Goal: Transaction & Acquisition: Purchase product/service

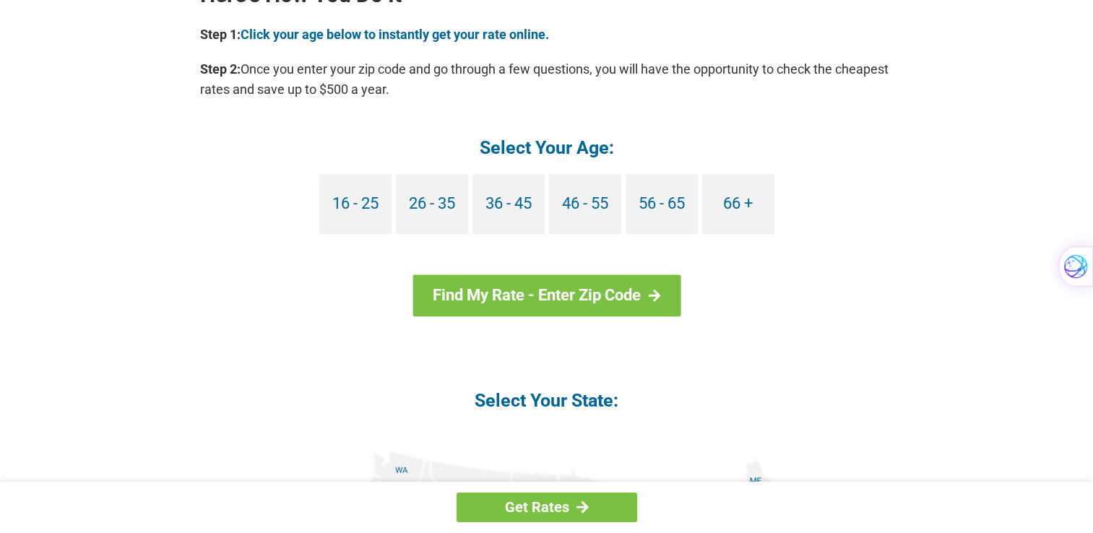
scroll to position [1445, 0]
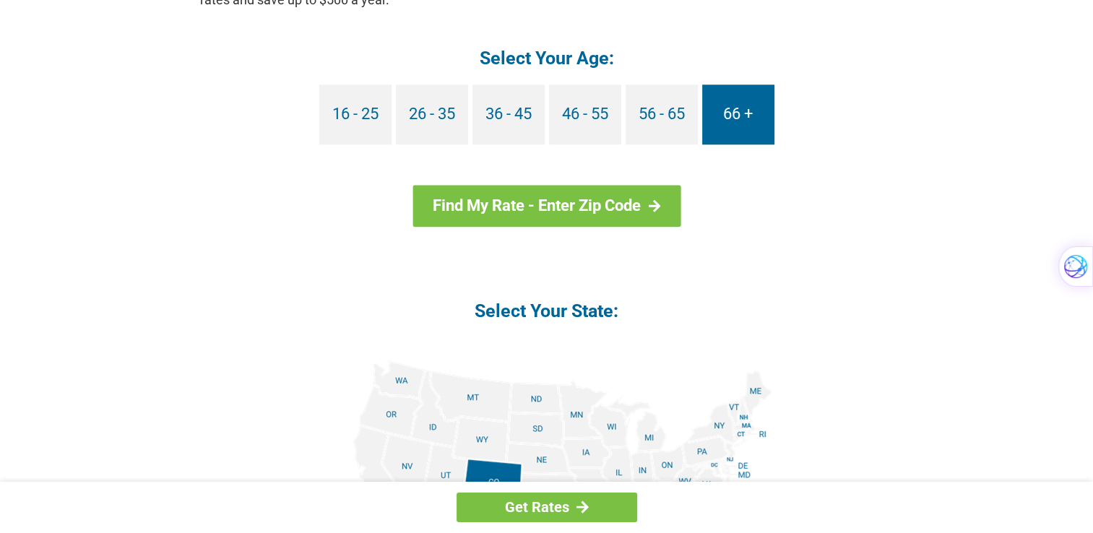
click at [752, 116] on link "66 +" at bounding box center [738, 115] width 72 height 60
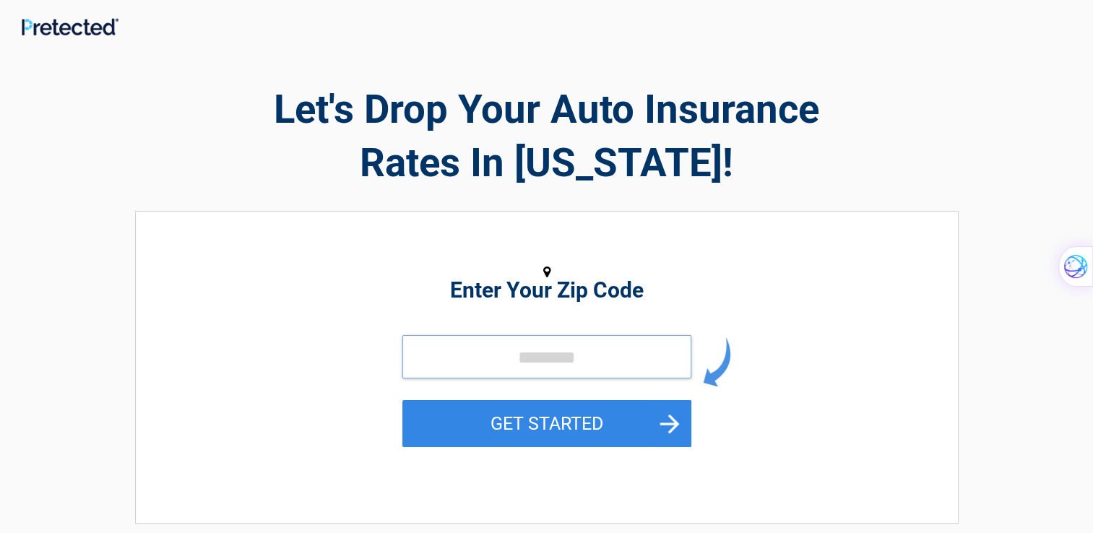
click at [451, 353] on input "tel" at bounding box center [547, 356] width 289 height 43
type input "*****"
